Goal: Transaction & Acquisition: Purchase product/service

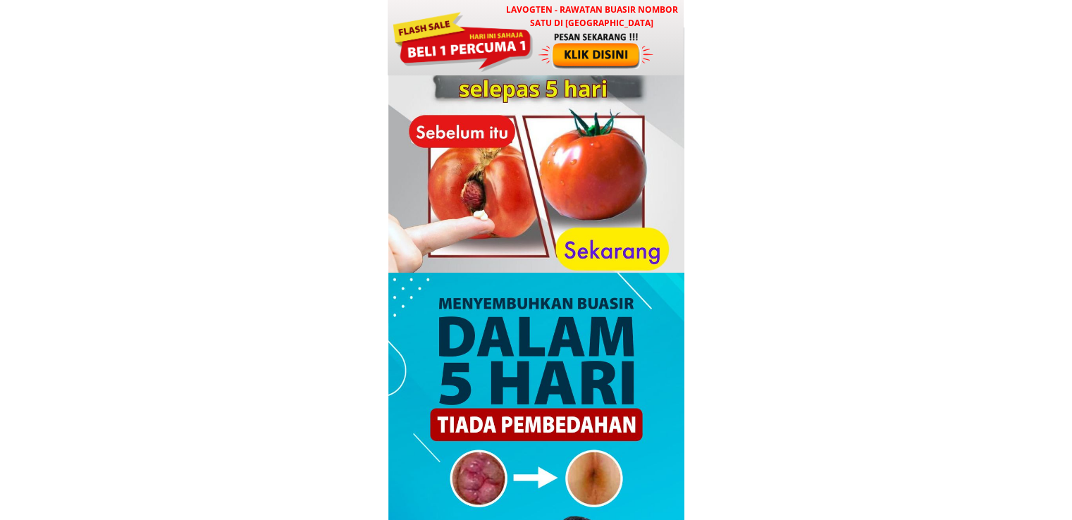
click at [519, 54] on div at bounding box center [462, 39] width 142 height 63
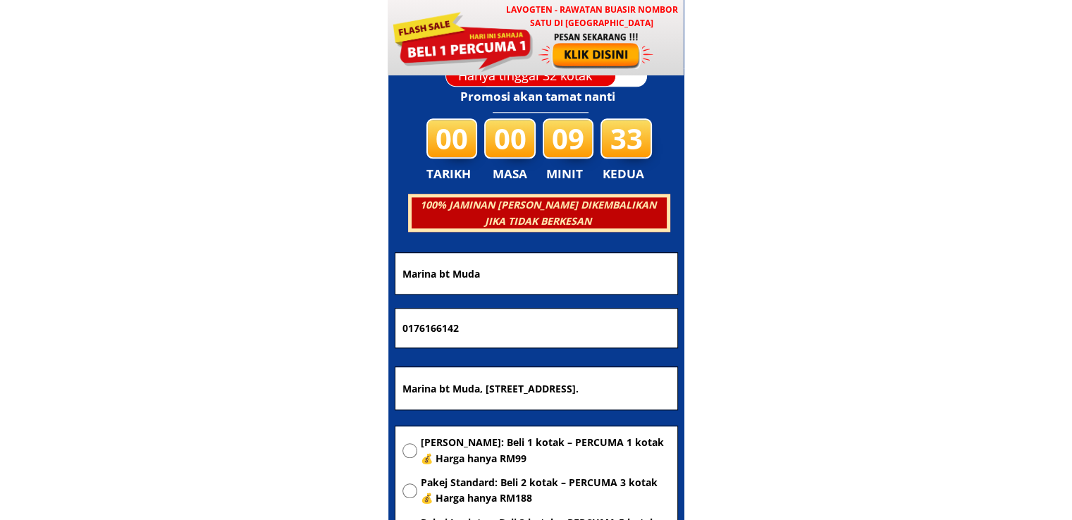
scroll to position [6794, 0]
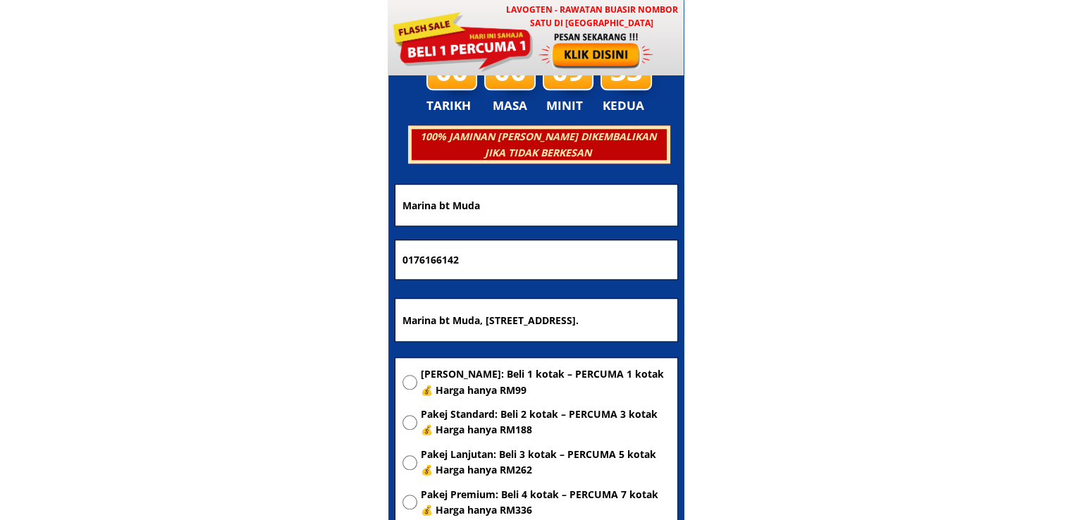
drag, startPoint x: 524, startPoint y: 206, endPoint x: 248, endPoint y: 199, distance: 276.3
click at [261, 203] on body "LAVOGTEN - Rawatan Buasir Nombor Satu di [GEOGRAPHIC_DATA] Dengarkan pengalaman…" at bounding box center [536, 404] width 1072 height 14397
paste input "[PERSON_NAME]"
type input "[PERSON_NAME]"
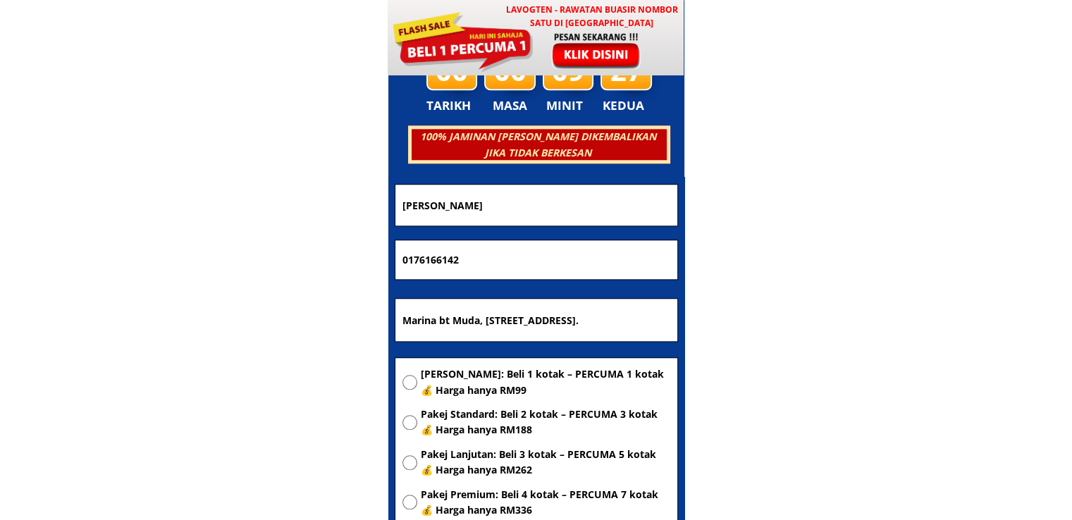
drag, startPoint x: 557, startPoint y: 276, endPoint x: 178, endPoint y: 255, distance: 379.0
click at [194, 258] on body "LAVOGTEN - Rawatan Buasir Nombor Satu di [GEOGRAPHIC_DATA] Dengarkan pengalaman…" at bounding box center [536, 404] width 1072 height 14397
paste input "3-7220375"
click at [420, 260] on input "013-7220375" at bounding box center [536, 259] width 275 height 39
type input "013220375"
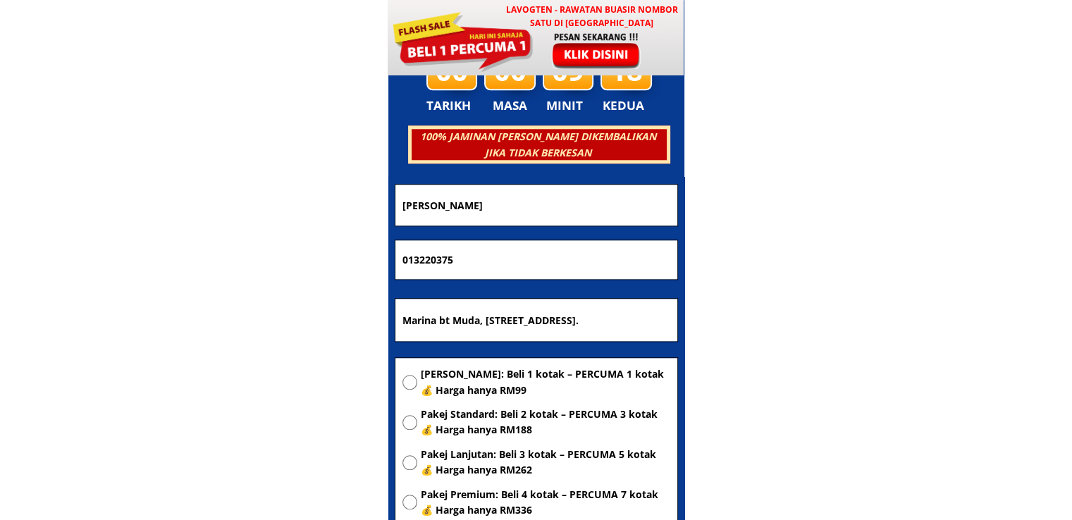
click at [546, 303] on input "Marina bt Muda, [STREET_ADDRESS]." at bounding box center [536, 320] width 275 height 42
paste input "[STREET_ADDRESS] Majidee"
type input "[STREET_ADDRESS] Majidee"
click at [544, 404] on div "[PERSON_NAME]: Beli 1 kotak – PERCUMA 1 kotak 💰 Harga hanya RM99 Pakej Standard…" at bounding box center [536, 446] width 268 height 160
click at [541, 381] on span "[PERSON_NAME]: Beli 1 kotak – PERCUMA 1 kotak 💰 Harga hanya RM99" at bounding box center [545, 382] width 249 height 32
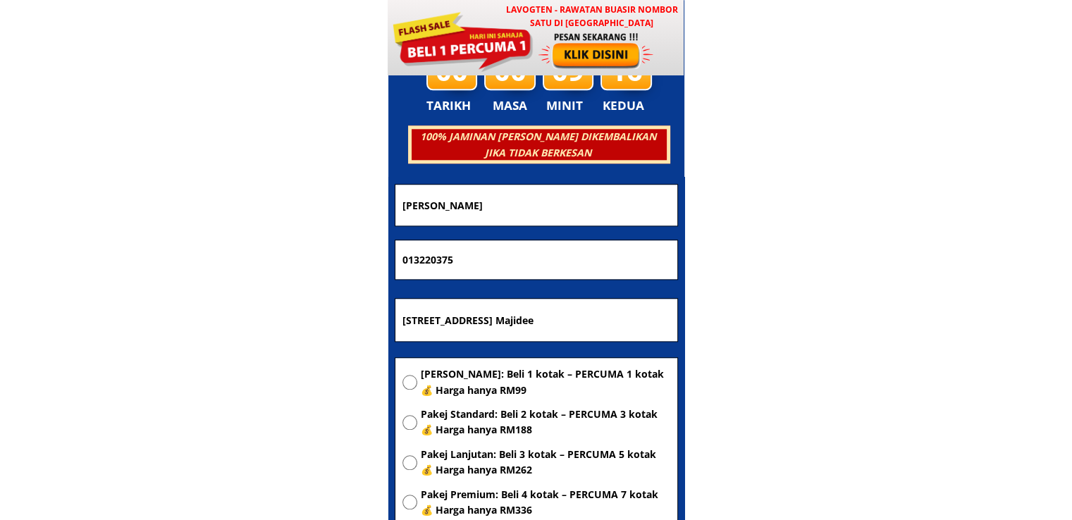
radio input "true"
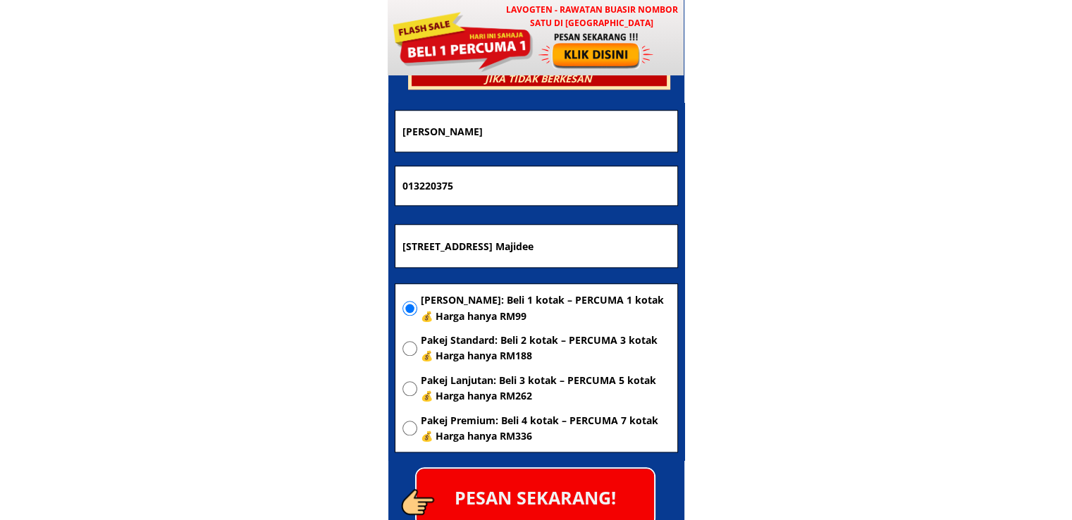
scroll to position [6935, 0]
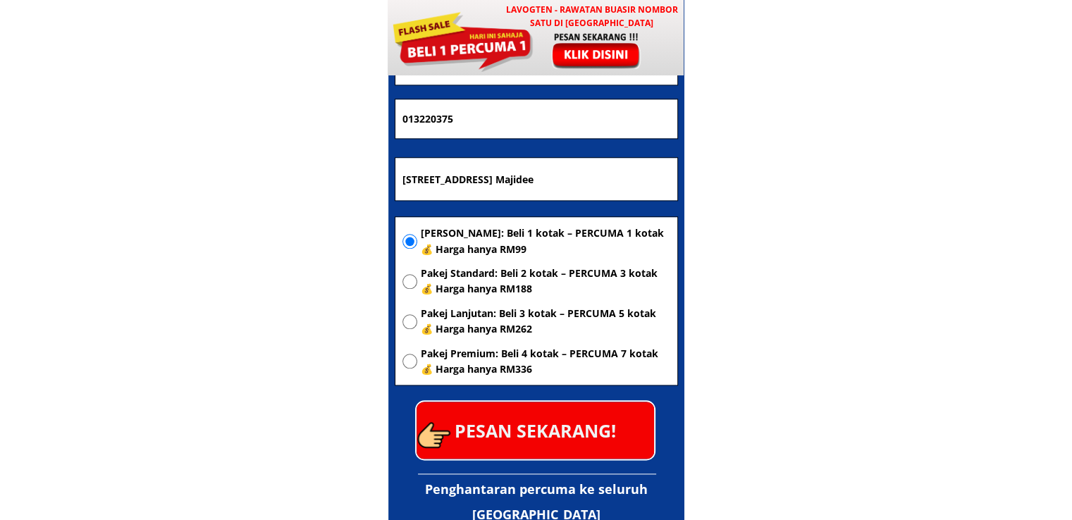
click at [561, 429] on p "PESAN SEKARANG!" at bounding box center [534, 430] width 237 height 57
